Goal: Transaction & Acquisition: Purchase product/service

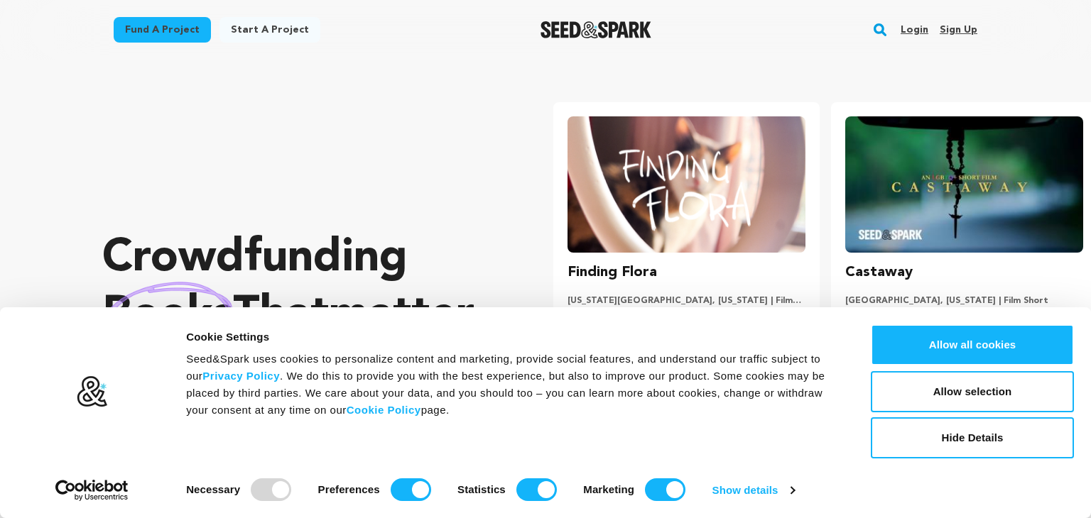
scroll to position [0, 288]
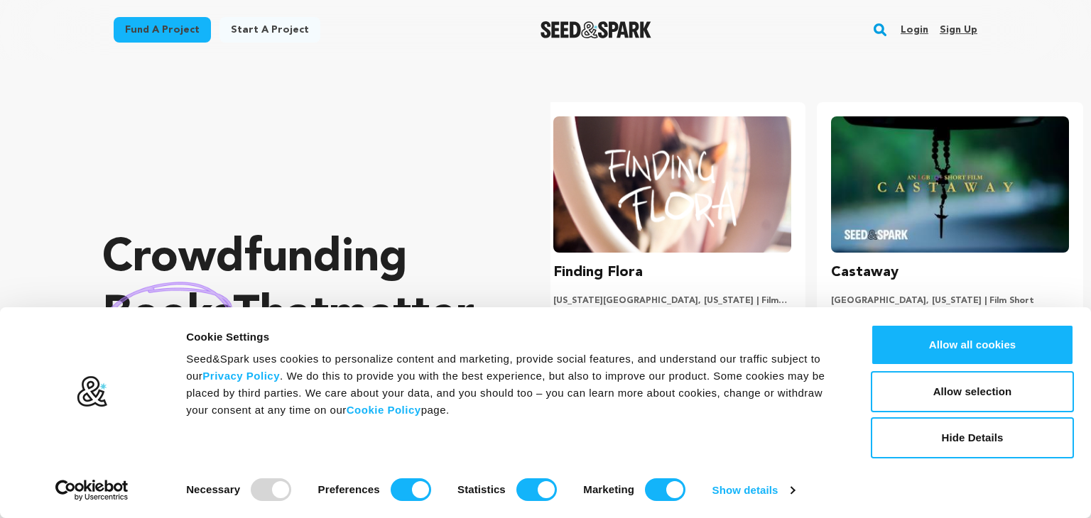
click at [172, 31] on link "Fund a project" at bounding box center [162, 30] width 97 height 26
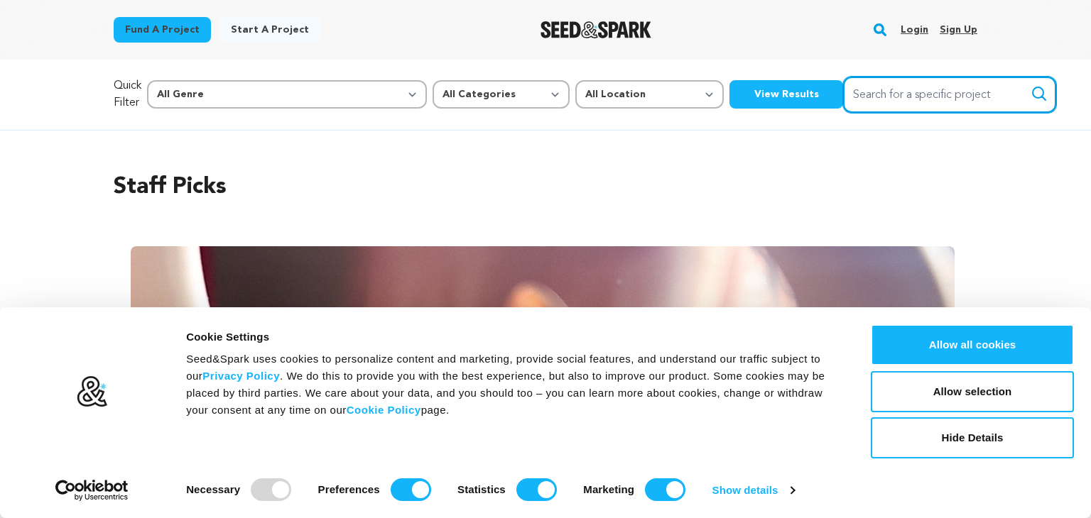
click at [843, 101] on input "Search for a specific project" at bounding box center [949, 95] width 213 height 36
type input "lifer"
click at [1030, 85] on button "Search" at bounding box center [1038, 93] width 17 height 17
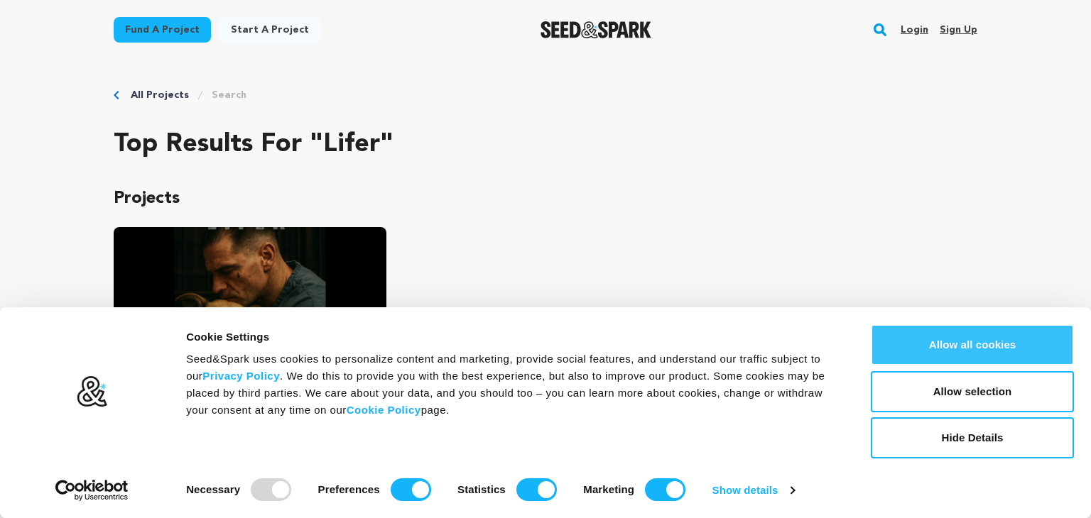
click at [970, 359] on button "Allow all cookies" at bounding box center [971, 344] width 203 height 41
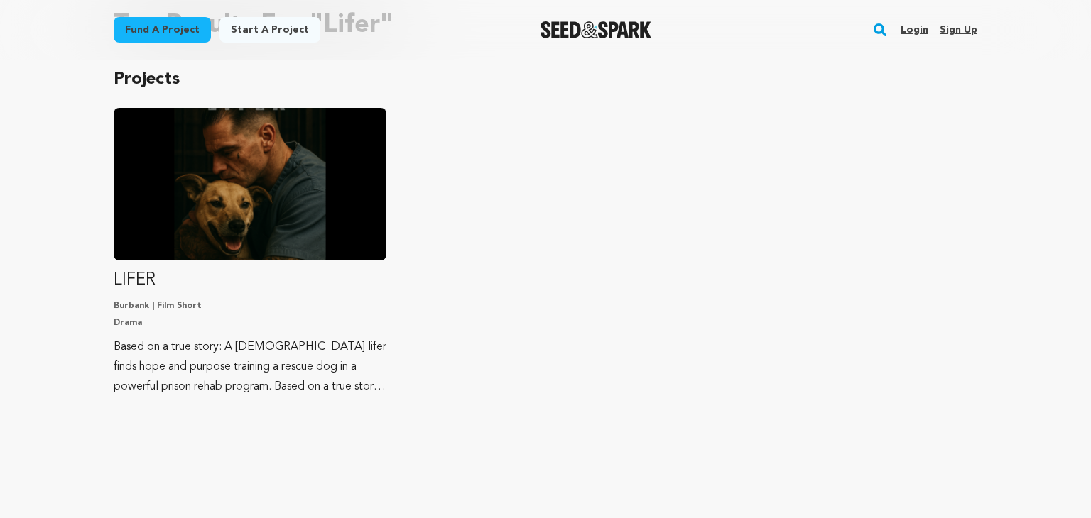
scroll to position [120, 0]
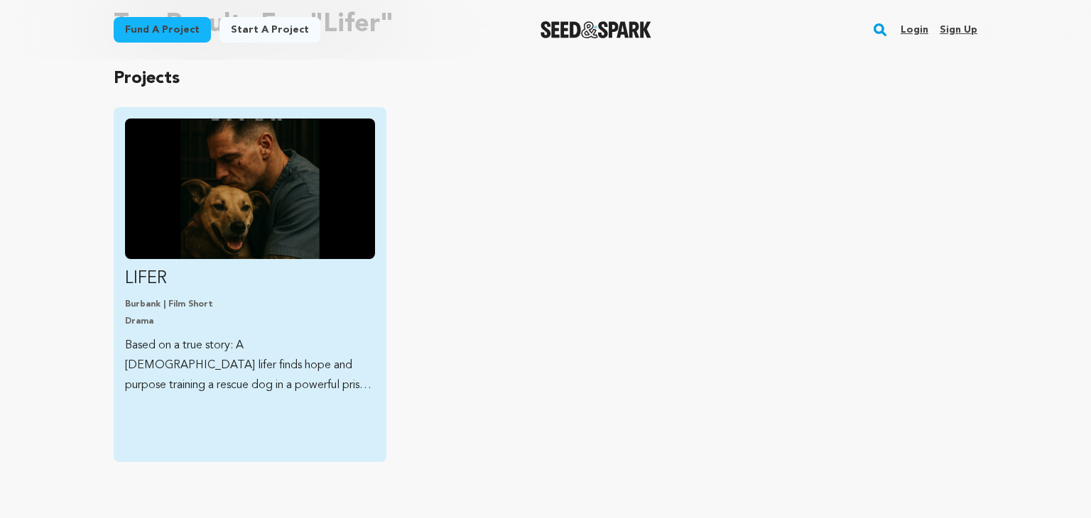
click at [283, 234] on img "Fund LIFER" at bounding box center [250, 189] width 250 height 141
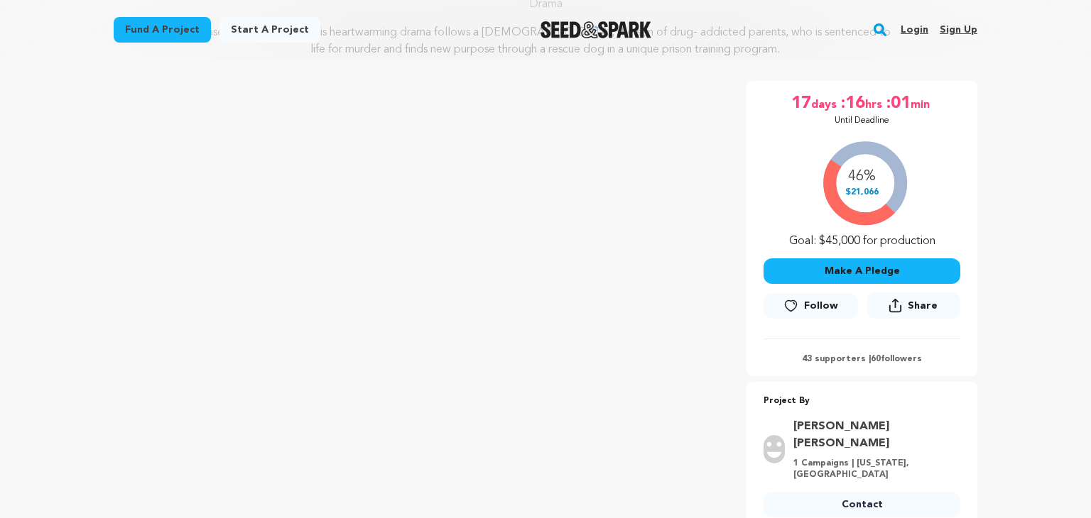
scroll to position [199, 0]
